Goal: Task Accomplishment & Management: Use online tool/utility

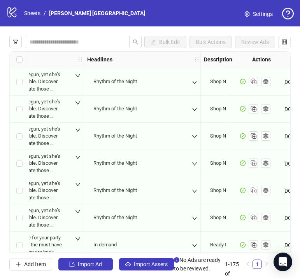
scroll to position [4586, 546]
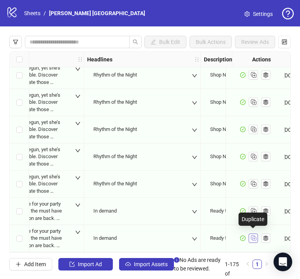
click at [256, 237] on rect "Duplicate" at bounding box center [254, 239] width 4 height 4
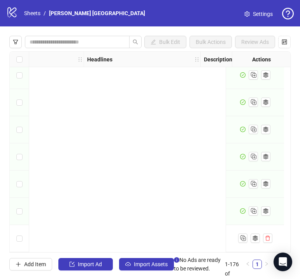
scroll to position [4613, 33]
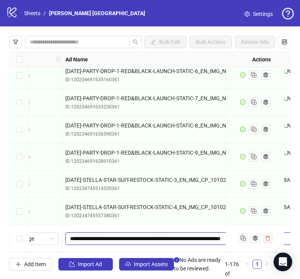
drag, startPoint x: 70, startPoint y: 236, endPoint x: 230, endPoint y: 242, distance: 160.1
paste input "text"
type input "**********"
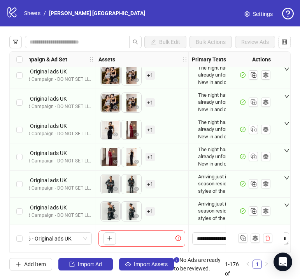
scroll to position [4613, 0]
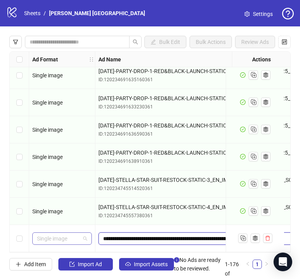
click at [67, 235] on span "Single image" at bounding box center [62, 239] width 50 height 12
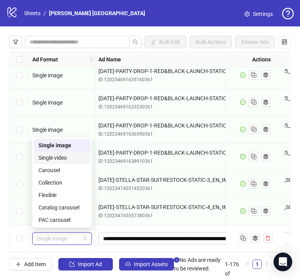
click at [54, 156] on div "Single video" at bounding box center [62, 158] width 47 height 9
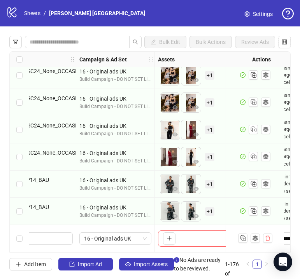
scroll to position [4613, 353]
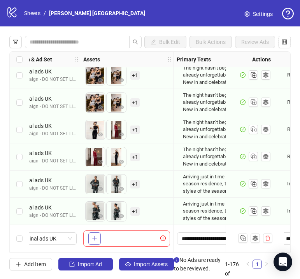
click at [97, 238] on icon "plus" at bounding box center [94, 238] width 5 height 5
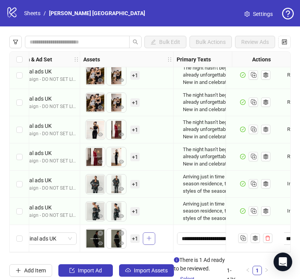
click at [148, 237] on icon "plus" at bounding box center [148, 238] width 5 height 5
click at [134, 235] on span "+ 1" at bounding box center [134, 239] width 9 height 9
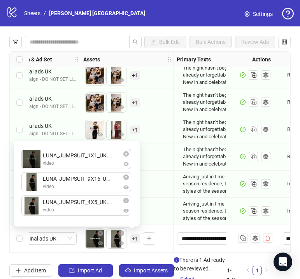
click at [163, 235] on div "To pick up a draggable item, press the space bar. While dragging, use the arrow…" at bounding box center [126, 239] width 87 height 24
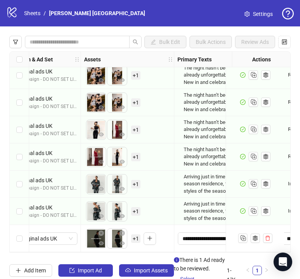
scroll to position [4613, 487]
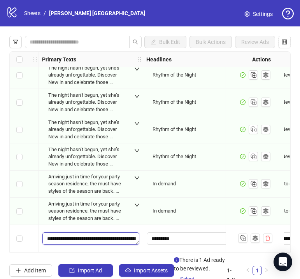
click at [119, 235] on textarea "**********" at bounding box center [90, 239] width 97 height 12
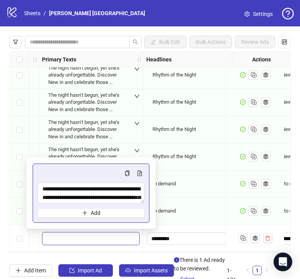
click at [187, 210] on div "In demand" at bounding box center [168, 211] width 39 height 16
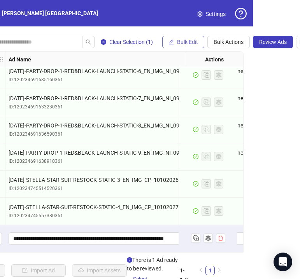
scroll to position [0, 57]
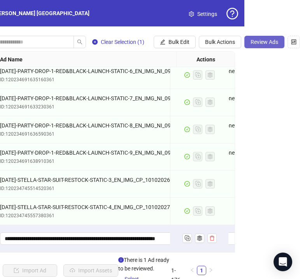
click at [260, 40] on span "Review Ads" at bounding box center [265, 42] width 28 height 6
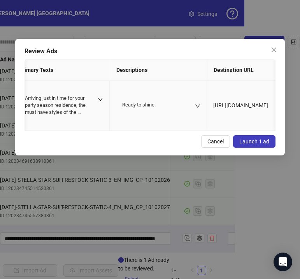
scroll to position [0, 458]
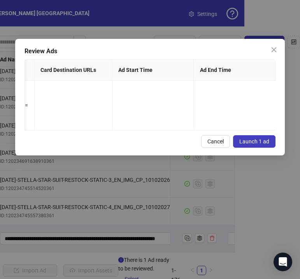
click at [258, 141] on span "Launch 1 ad" at bounding box center [254, 142] width 30 height 6
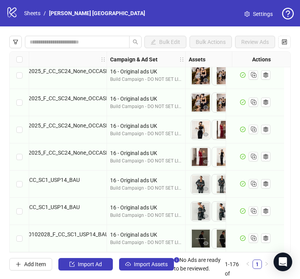
scroll to position [4613, 0]
